Goal: Information Seeking & Learning: Learn about a topic

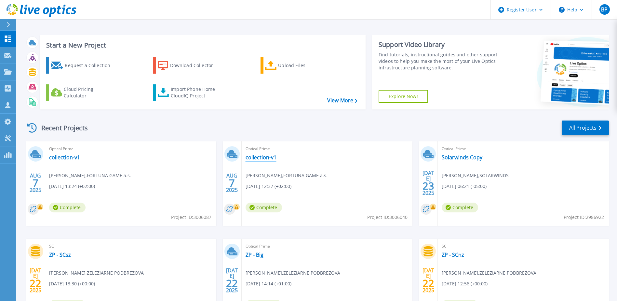
click at [260, 155] on link "collection-v1" at bounding box center [261, 157] width 31 height 7
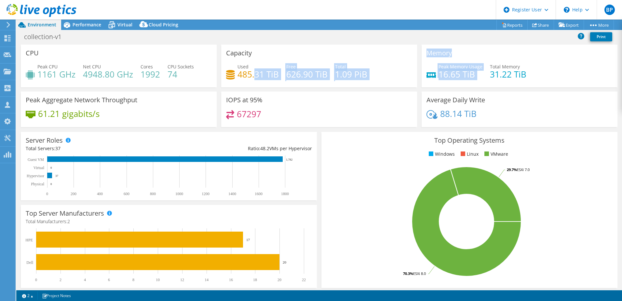
drag, startPoint x: 253, startPoint y: 75, endPoint x: 457, endPoint y: 87, distance: 204.4
click at [453, 88] on div "CPU Peak CPU 1161 GHz Net CPU 4948.80 GHz Cores 1992 CPU Sockets 74 Capacity Us…" at bounding box center [319, 88] width 601 height 87
click at [365, 73] on div "Used 485.31 TiB Free 626.90 TiB Total 1.09 PiB" at bounding box center [319, 73] width 186 height 21
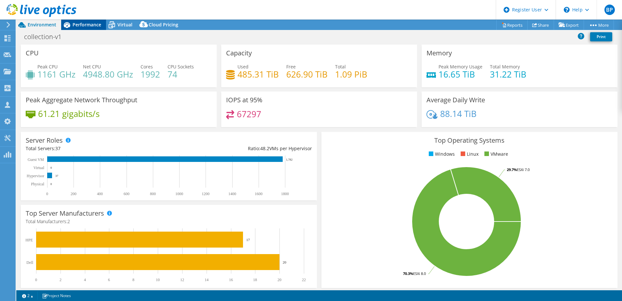
click at [88, 23] on span "Performance" at bounding box center [87, 24] width 29 height 6
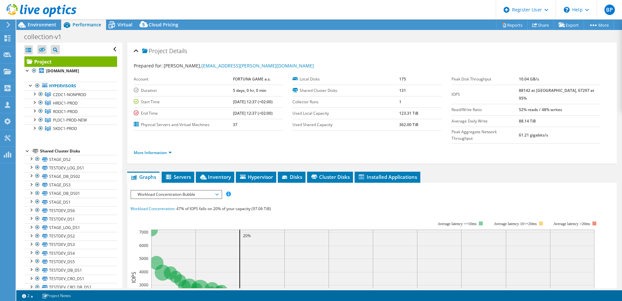
click at [154, 149] on li "More Information" at bounding box center [155, 152] width 42 height 7
click at [153, 144] on div "More Information" at bounding box center [372, 153] width 477 height 18
click at [153, 150] on link "More Information" at bounding box center [153, 153] width 38 height 6
